Goal: Task Accomplishment & Management: Manage account settings

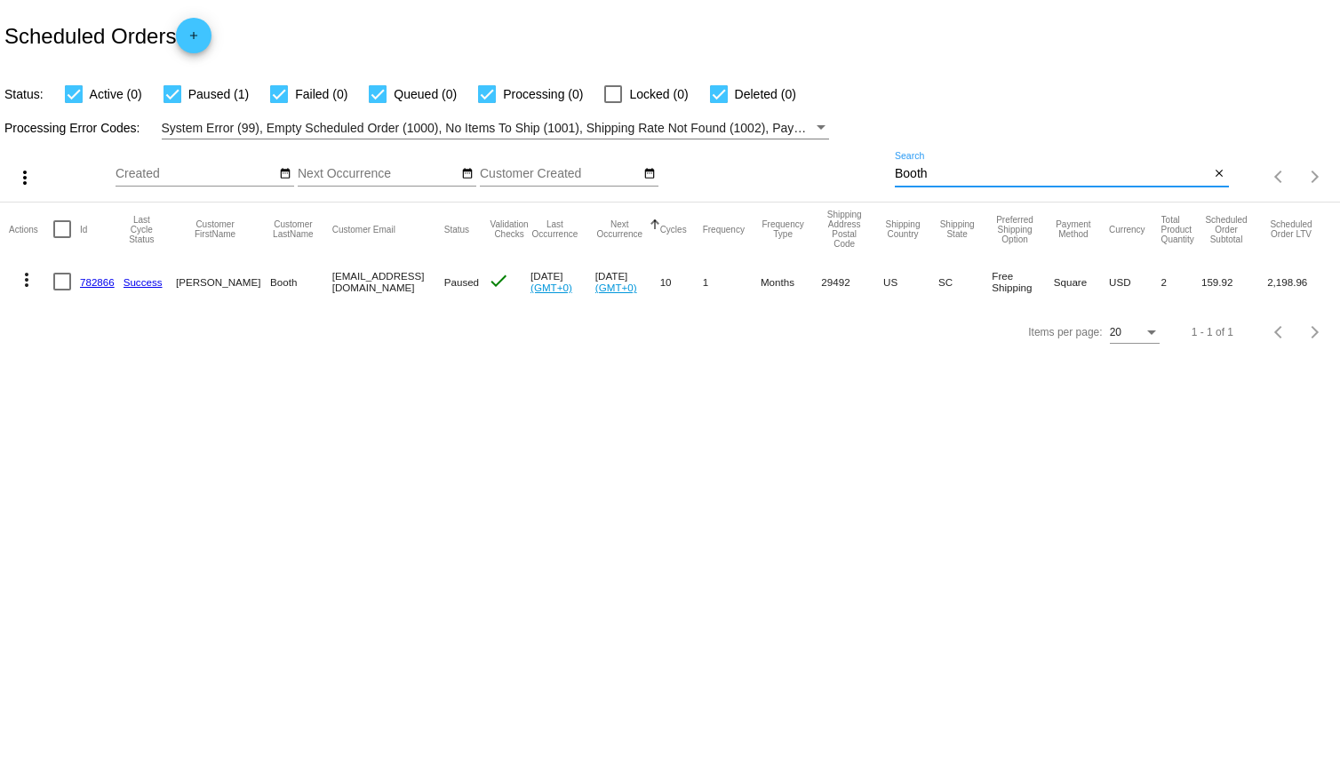
drag, startPoint x: 953, startPoint y: 179, endPoint x: 800, endPoint y: 171, distance: 153.0
click at [800, 174] on div "more_vert Sep Jan Feb Mar [DATE]" at bounding box center [670, 170] width 1340 height 63
type input "Key"
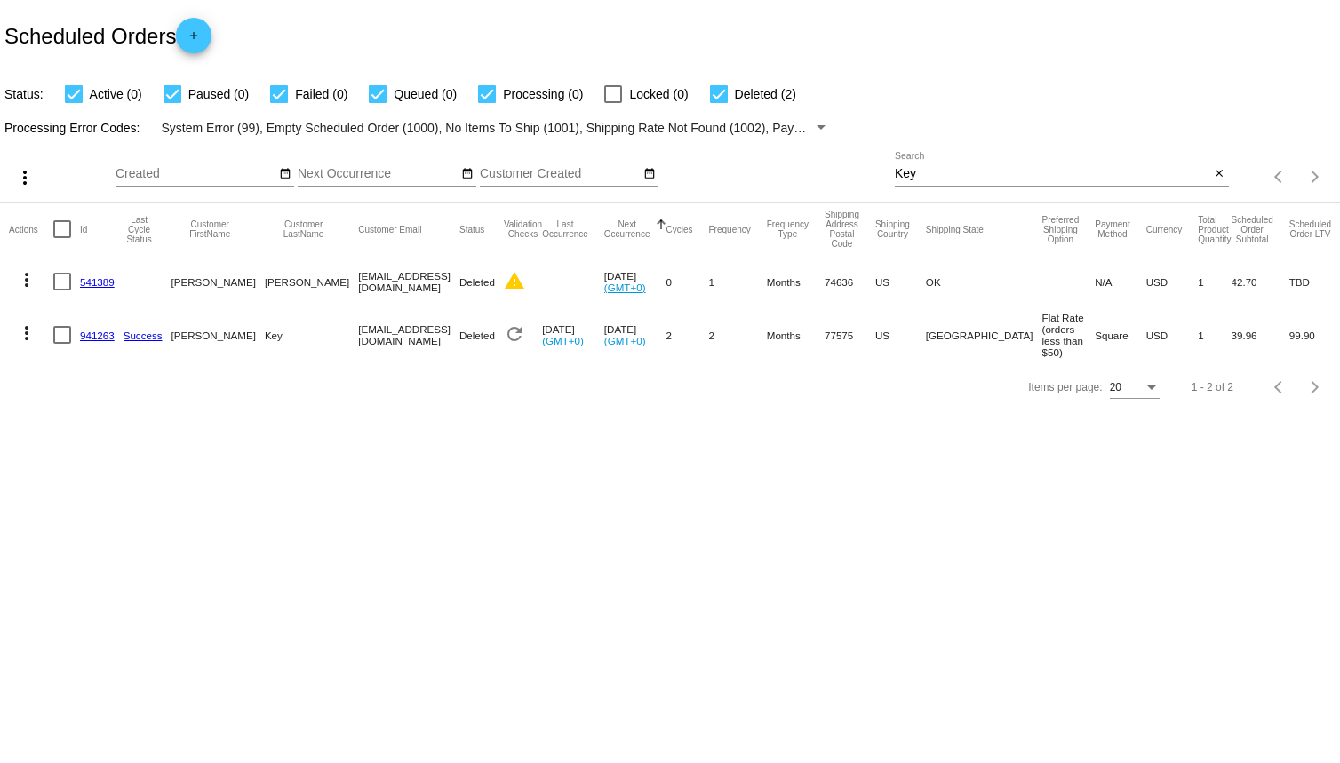
click at [88, 336] on link "941263" at bounding box center [97, 336] width 35 height 12
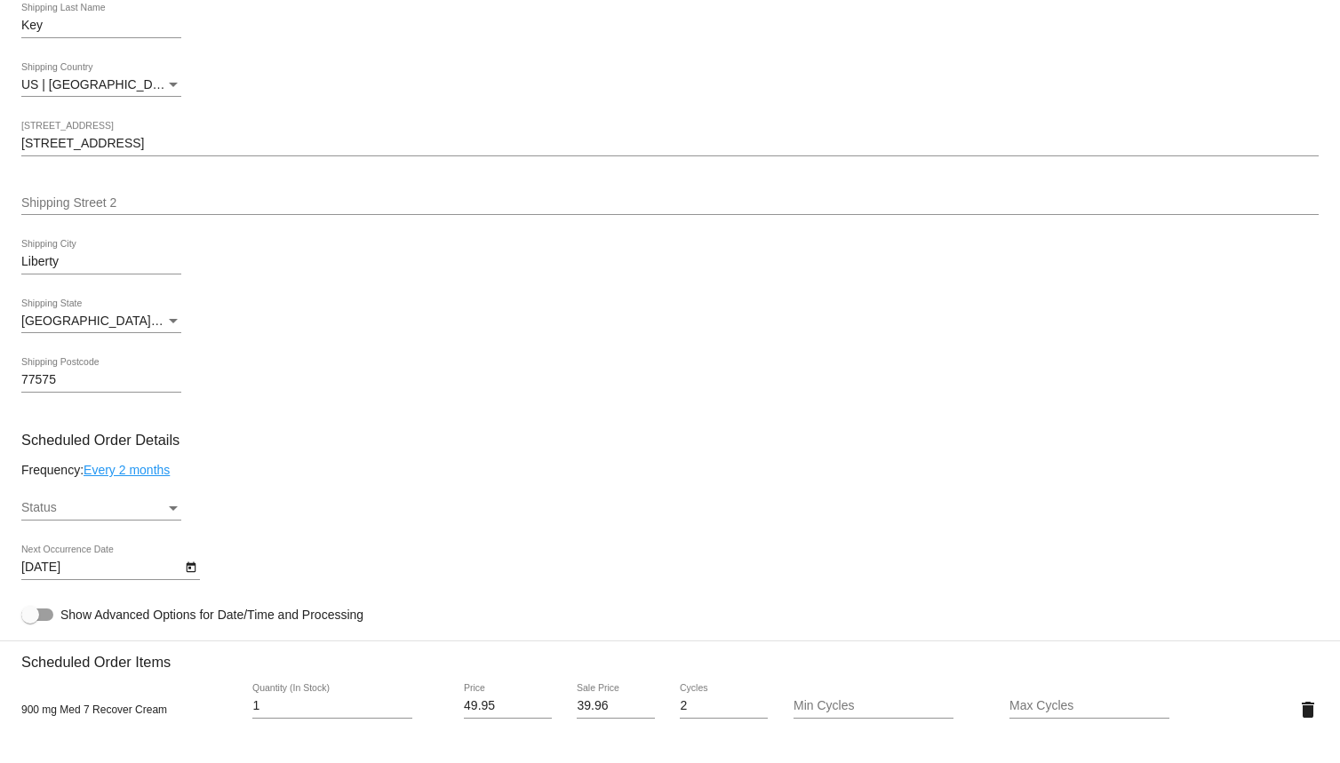
scroll to position [799, 0]
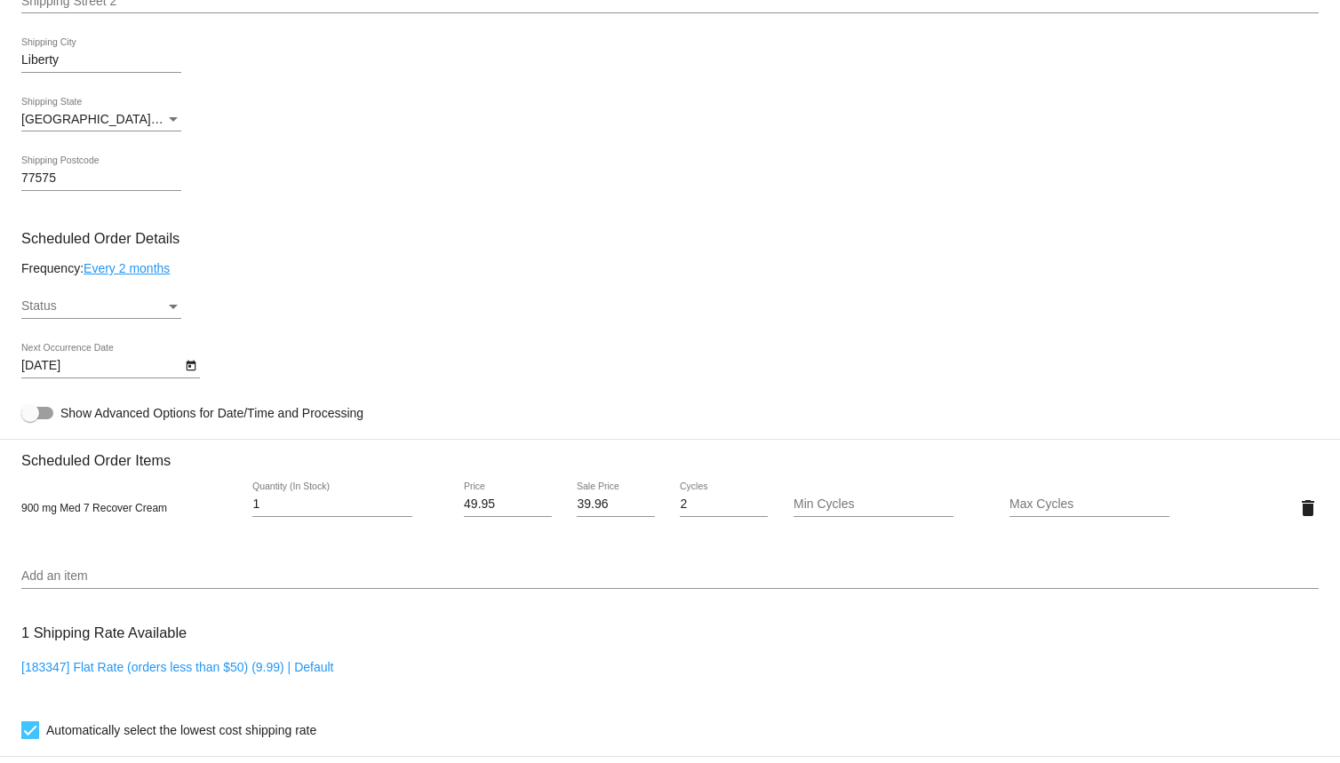
click at [108, 311] on div "Status" at bounding box center [93, 306] width 144 height 14
click at [77, 346] on span "Paused" at bounding box center [101, 352] width 160 height 37
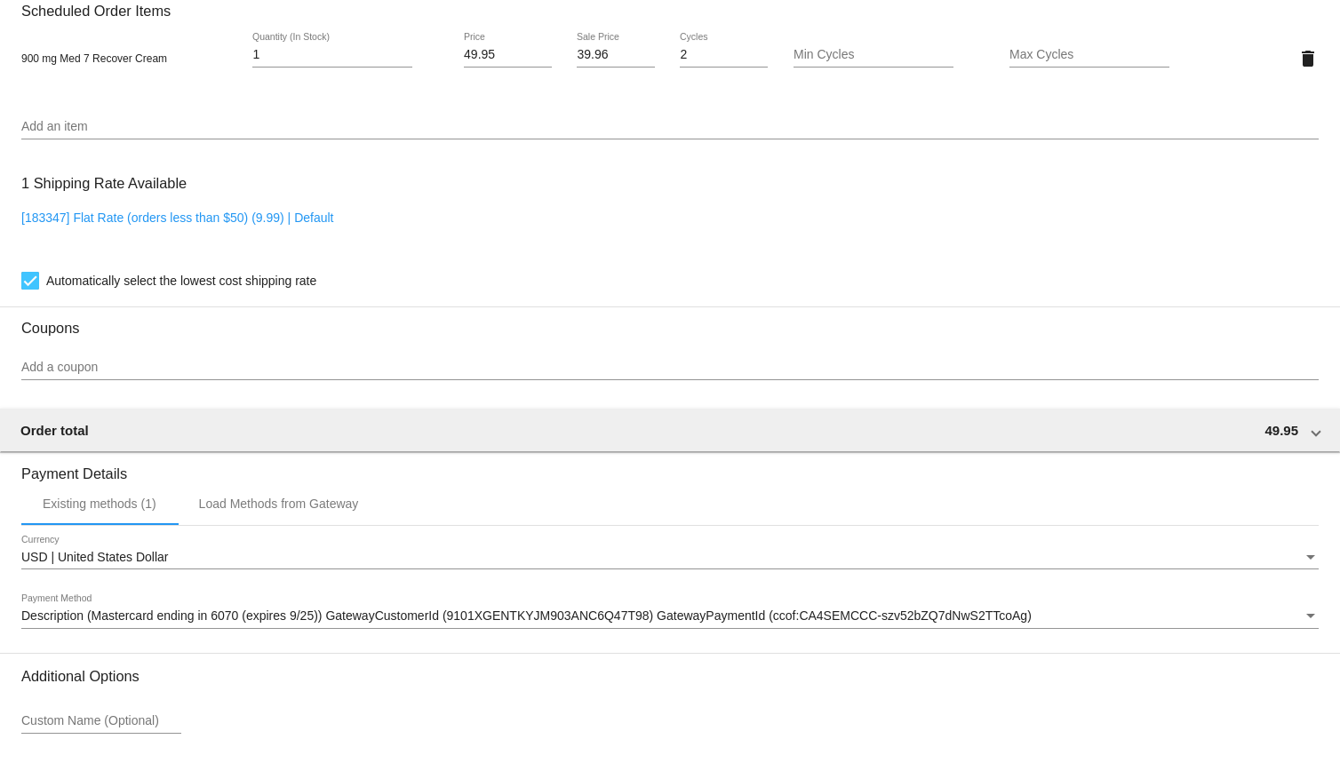
scroll to position [1402, 0]
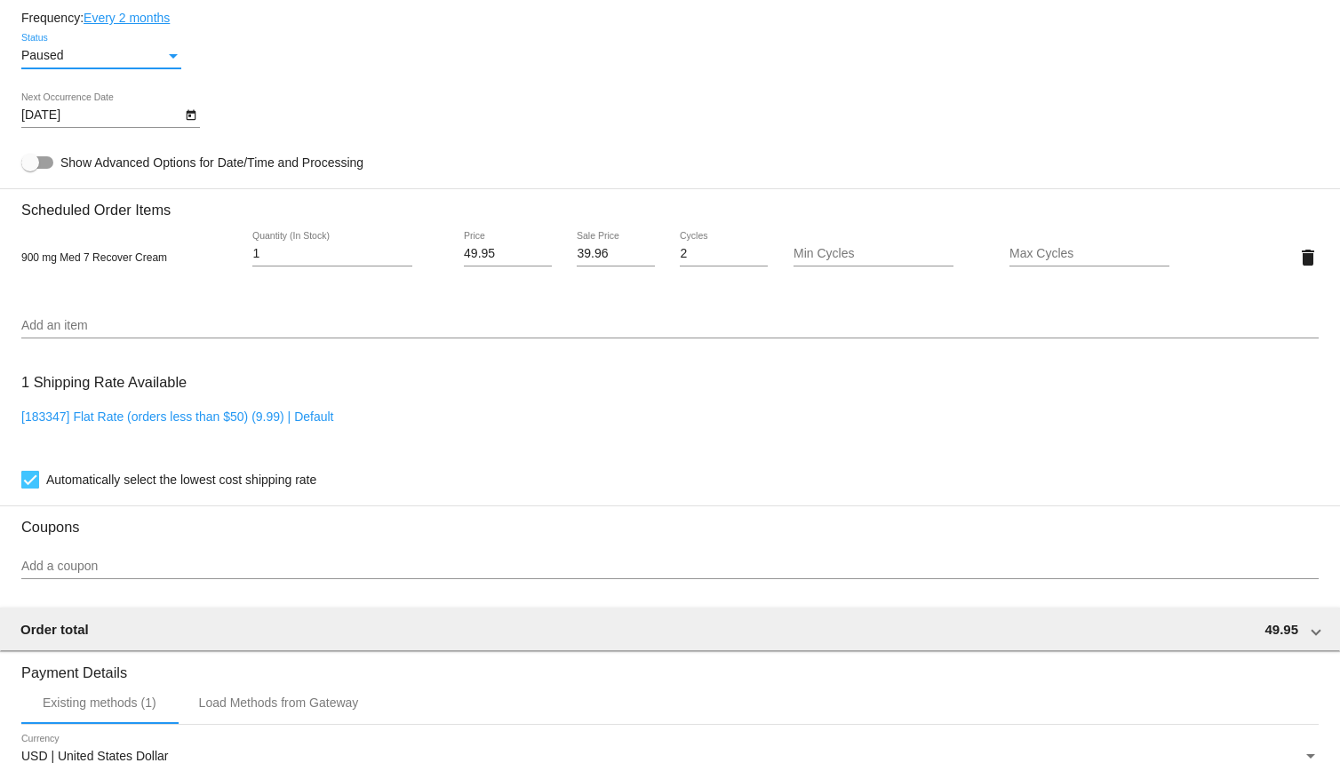
scroll to position [1066, 0]
